Goal: Transaction & Acquisition: Purchase product/service

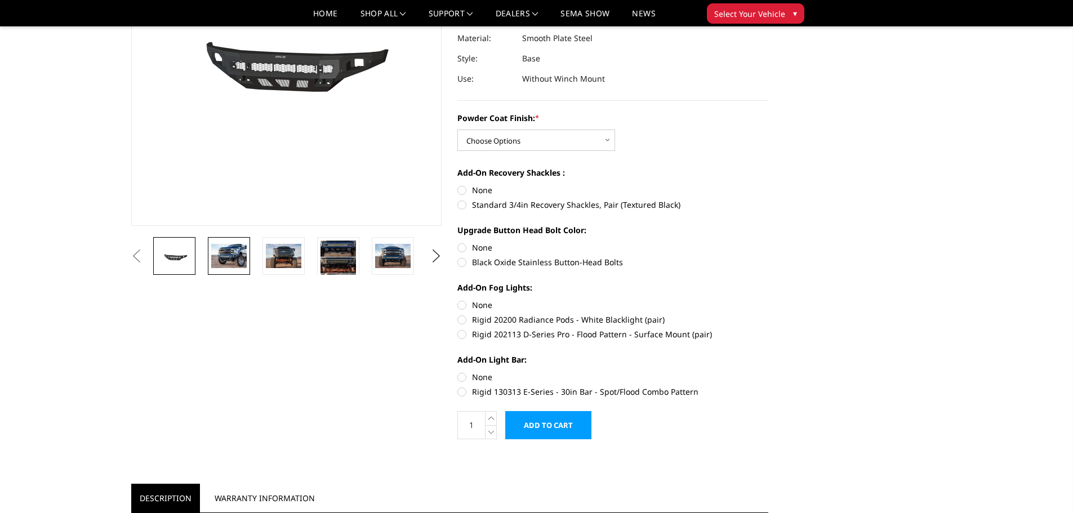
click at [230, 257] on img at bounding box center [228, 256] width 35 height 24
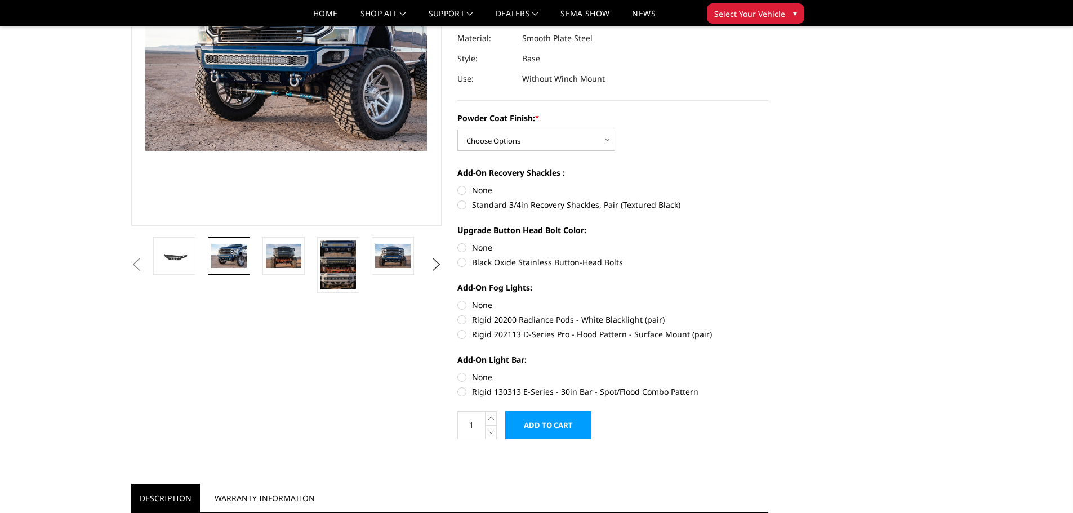
scroll to position [142, 0]
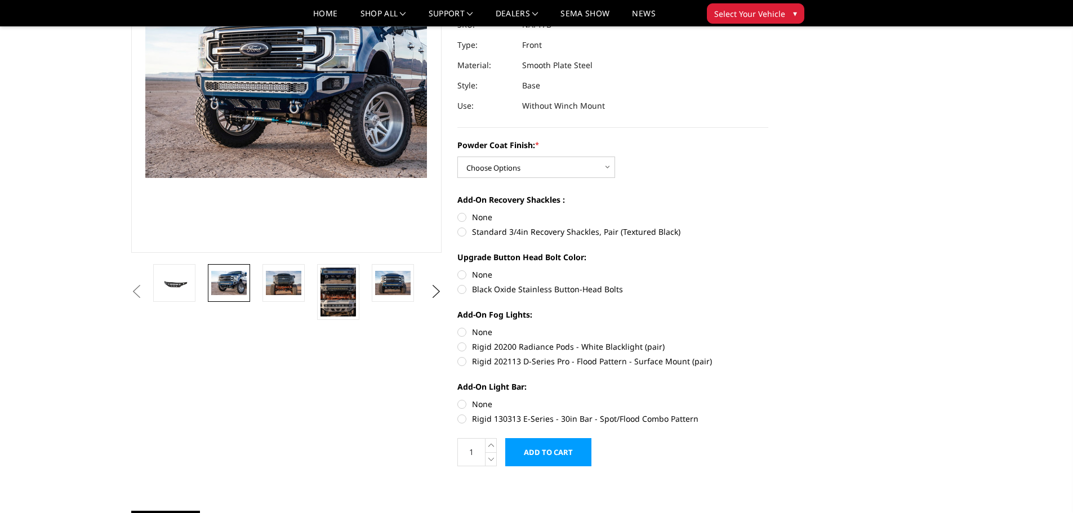
click at [145, 287] on button "Previous" at bounding box center [136, 291] width 17 height 17
click at [187, 286] on img at bounding box center [174, 283] width 35 height 17
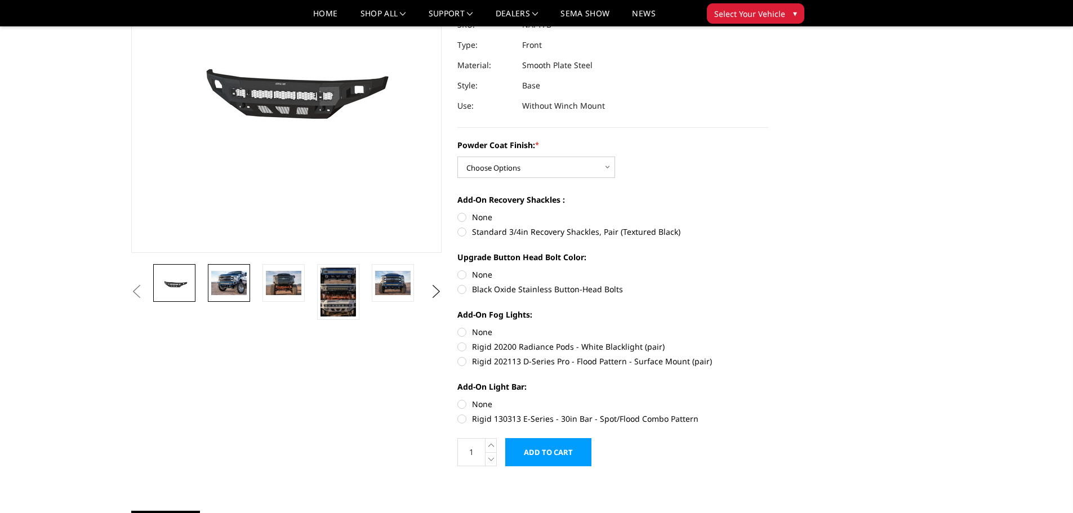
click at [210, 283] on link at bounding box center [229, 283] width 42 height 38
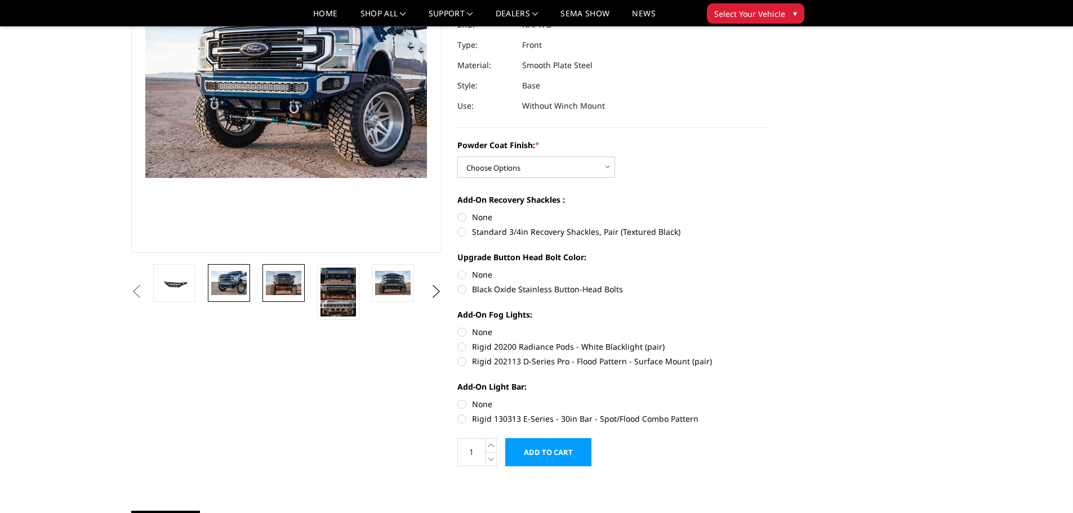
click at [267, 282] on img at bounding box center [283, 283] width 35 height 24
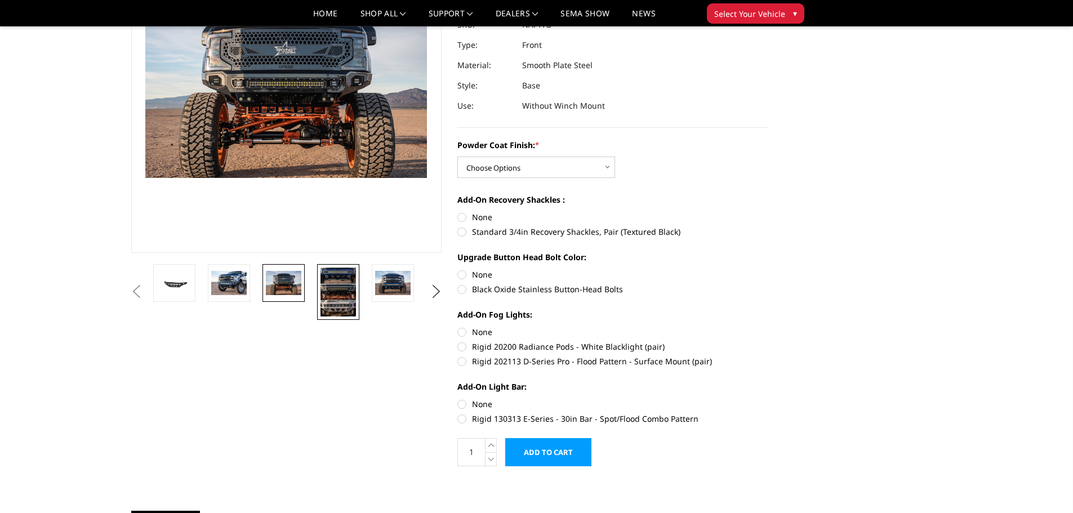
click at [352, 286] on img at bounding box center [338, 292] width 35 height 49
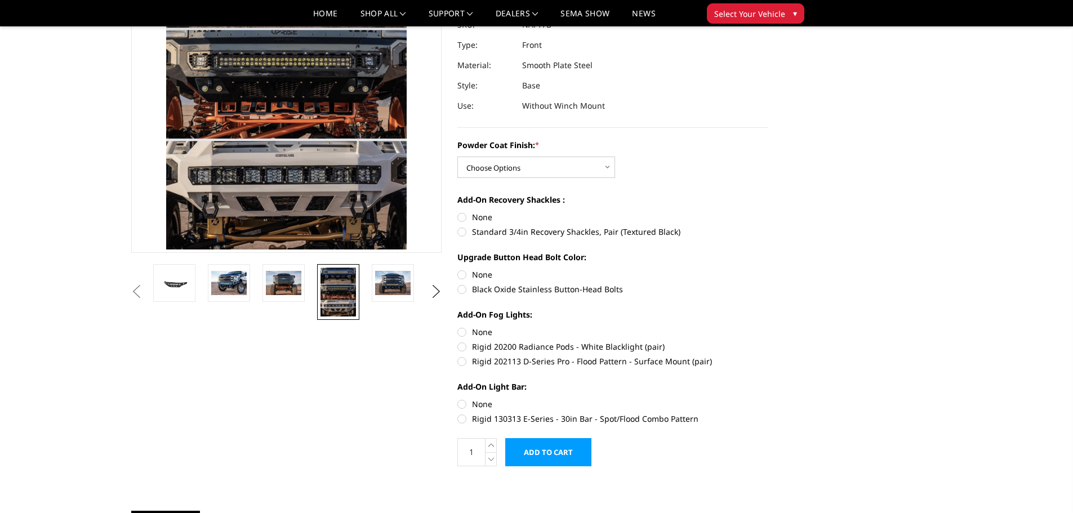
scroll to position [70, 0]
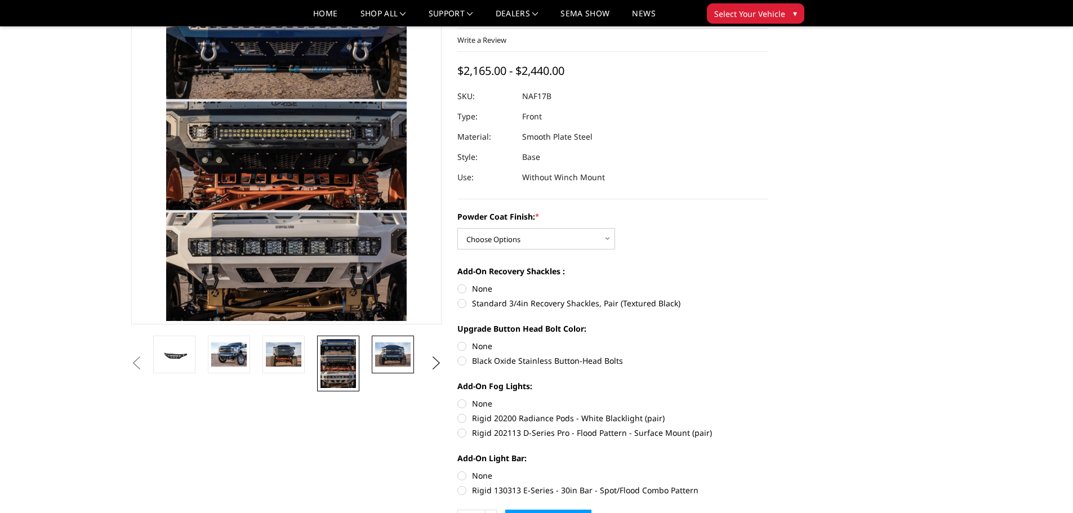
click at [382, 351] on img at bounding box center [392, 354] width 35 height 24
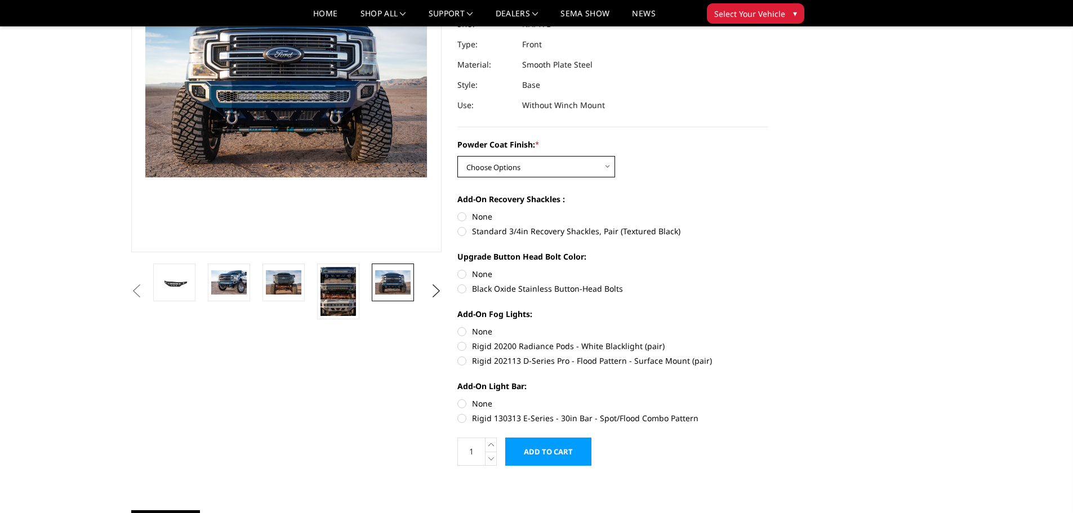
click at [601, 164] on select "Choose Options Bare Metal Texture Black Powder Coat" at bounding box center [536, 166] width 158 height 21
select select "3072"
click at [457, 156] on select "Choose Options Bare Metal Texture Black Powder Coat" at bounding box center [536, 166] width 158 height 21
